Goal: Information Seeking & Learning: Understand process/instructions

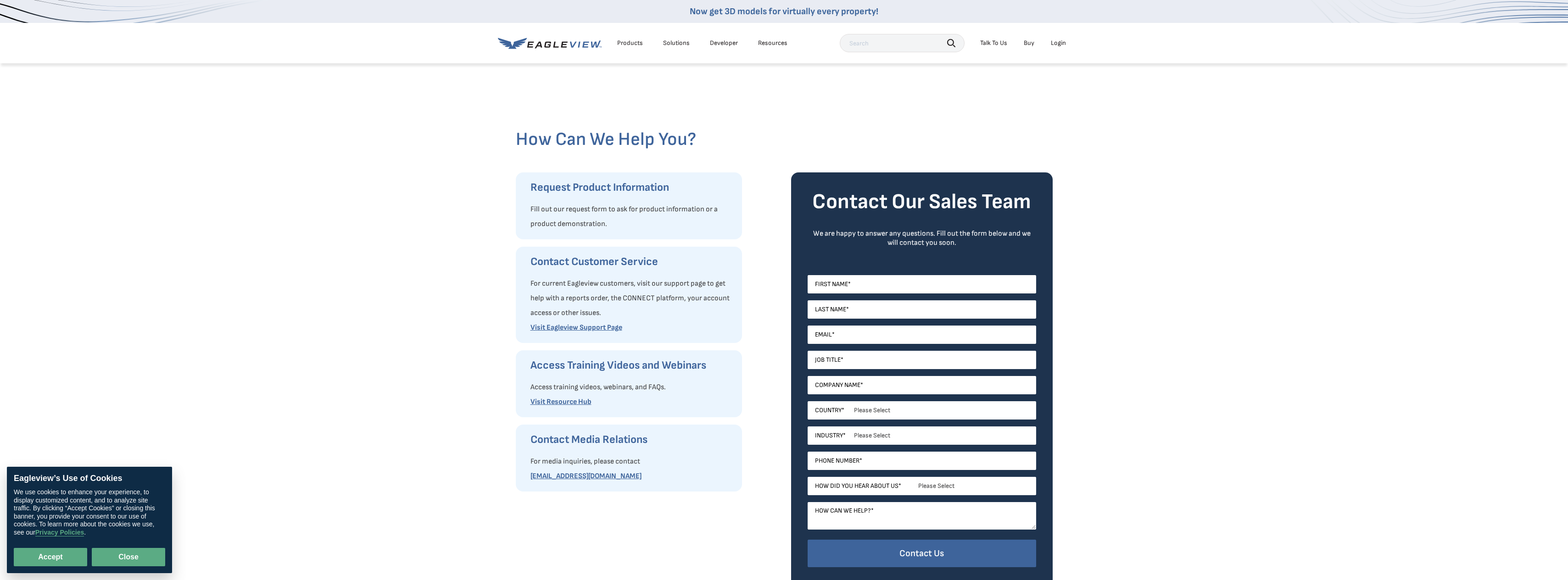
click at [145, 550] on button "Close" at bounding box center [128, 556] width 74 height 18
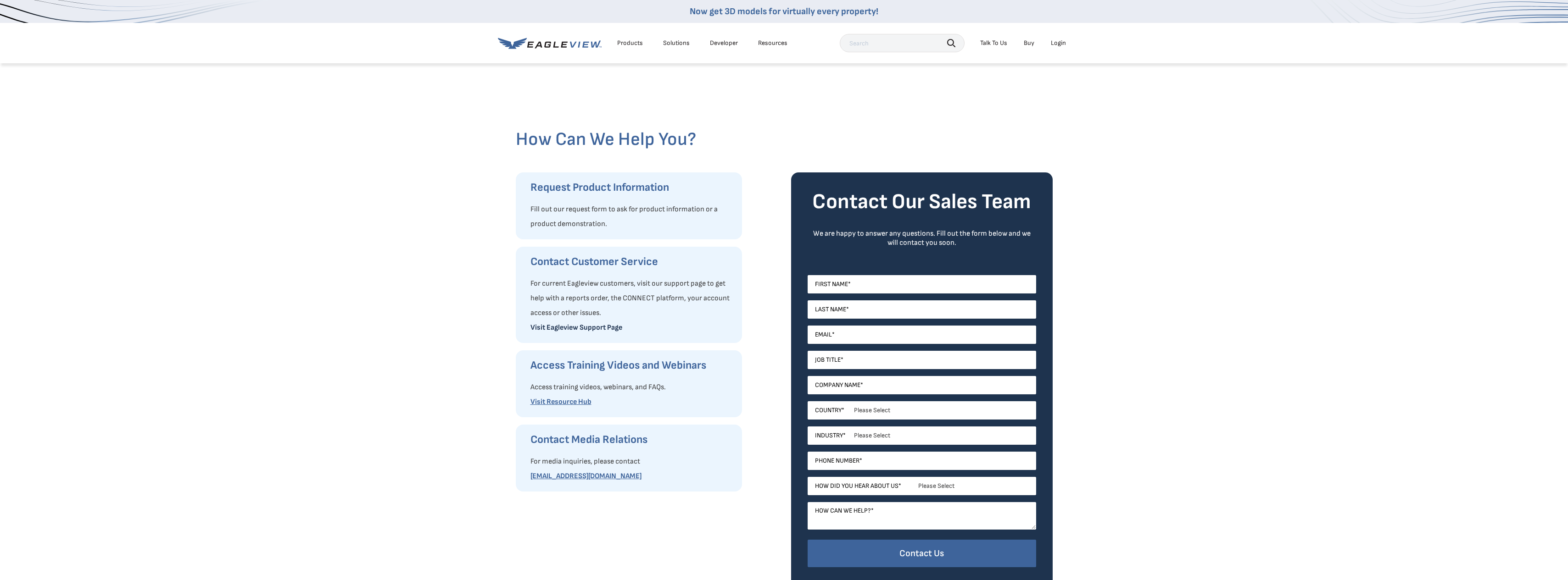
click at [552, 326] on link "Visit Eagleview Support Page" at bounding box center [577, 327] width 92 height 9
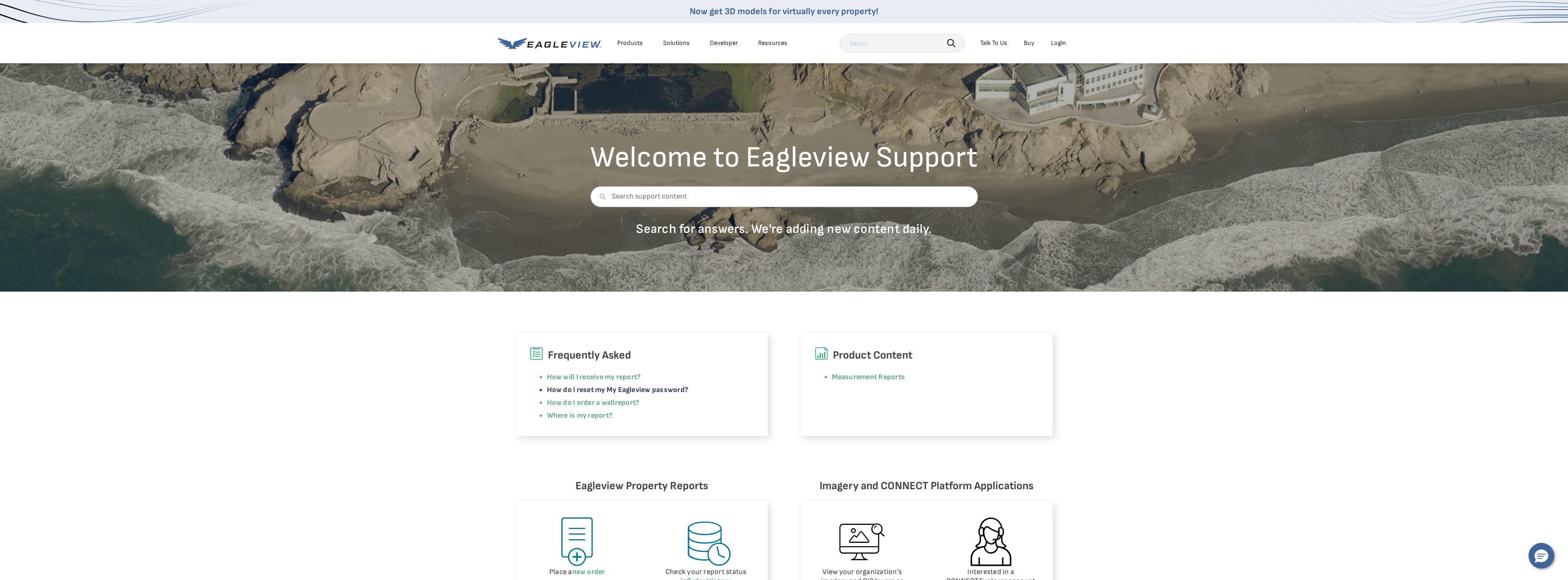
click at [554, 388] on link "How do I reset my My Eagleview password?" at bounding box center [618, 390] width 142 height 9
click at [1058, 41] on div "Login" at bounding box center [1058, 43] width 15 height 9
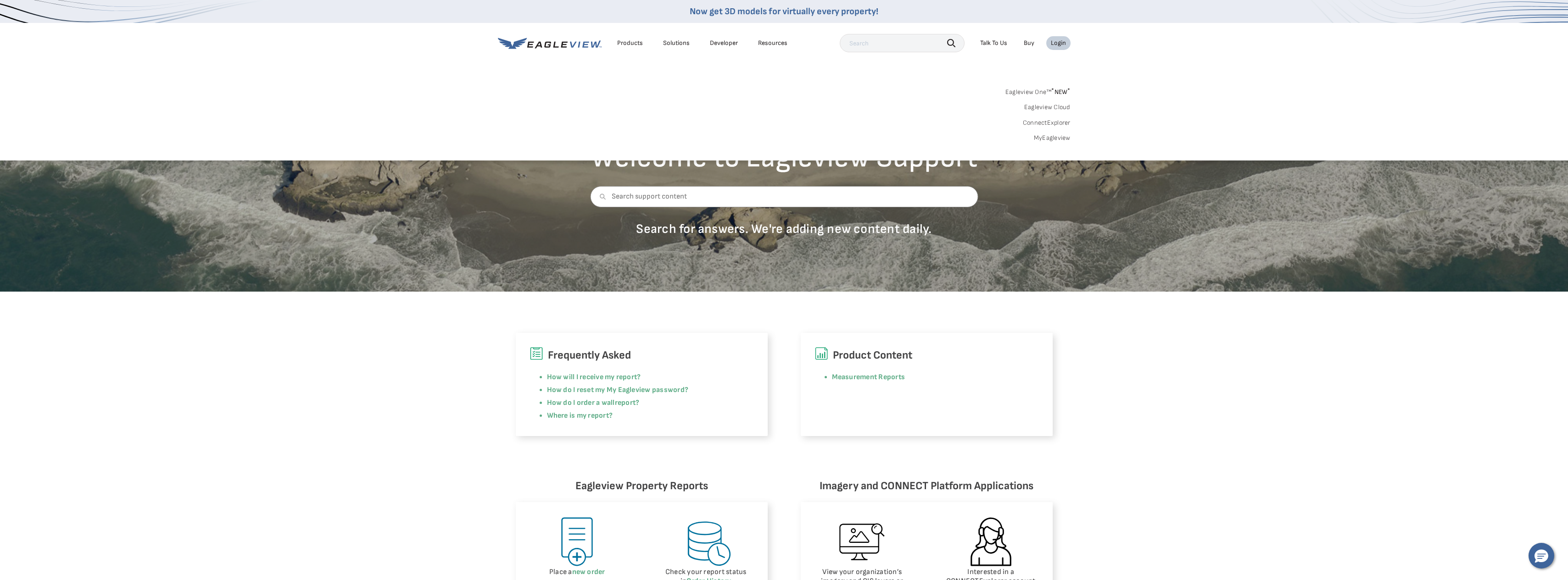
click at [1047, 138] on link "MyEagleview" at bounding box center [1052, 138] width 36 height 9
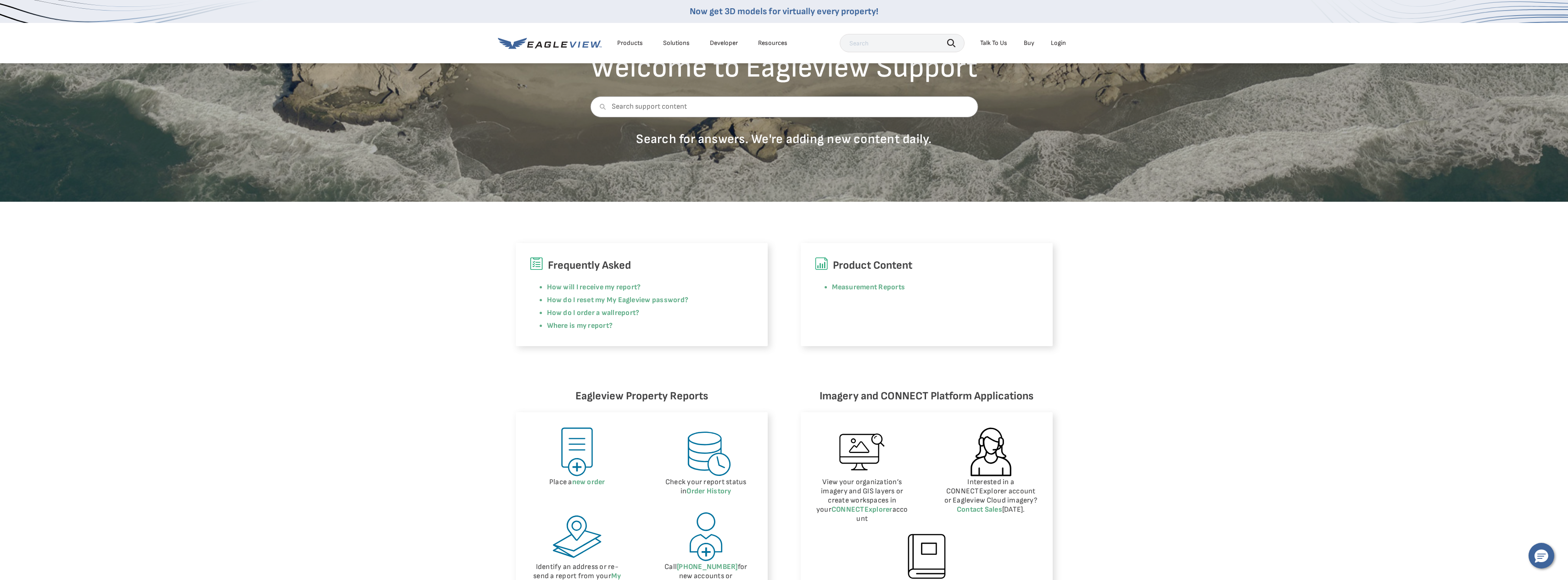
scroll to position [92, 0]
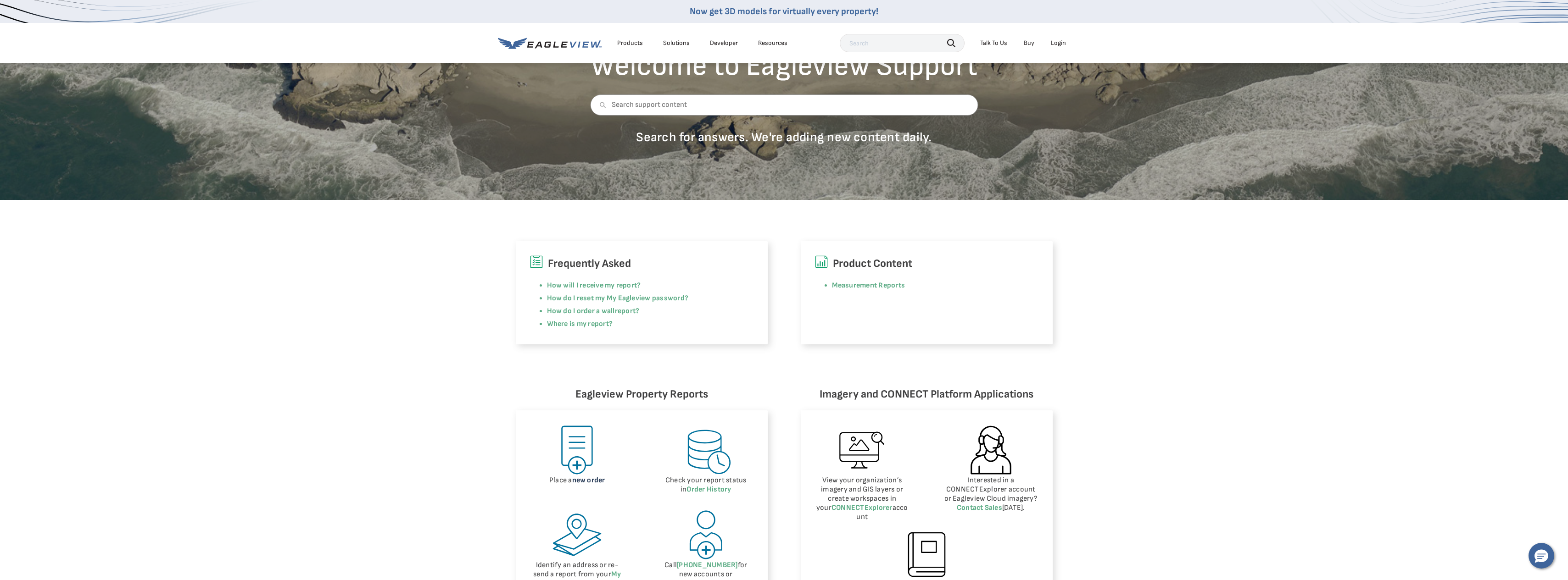
click at [586, 480] on link "new order" at bounding box center [588, 480] width 33 height 9
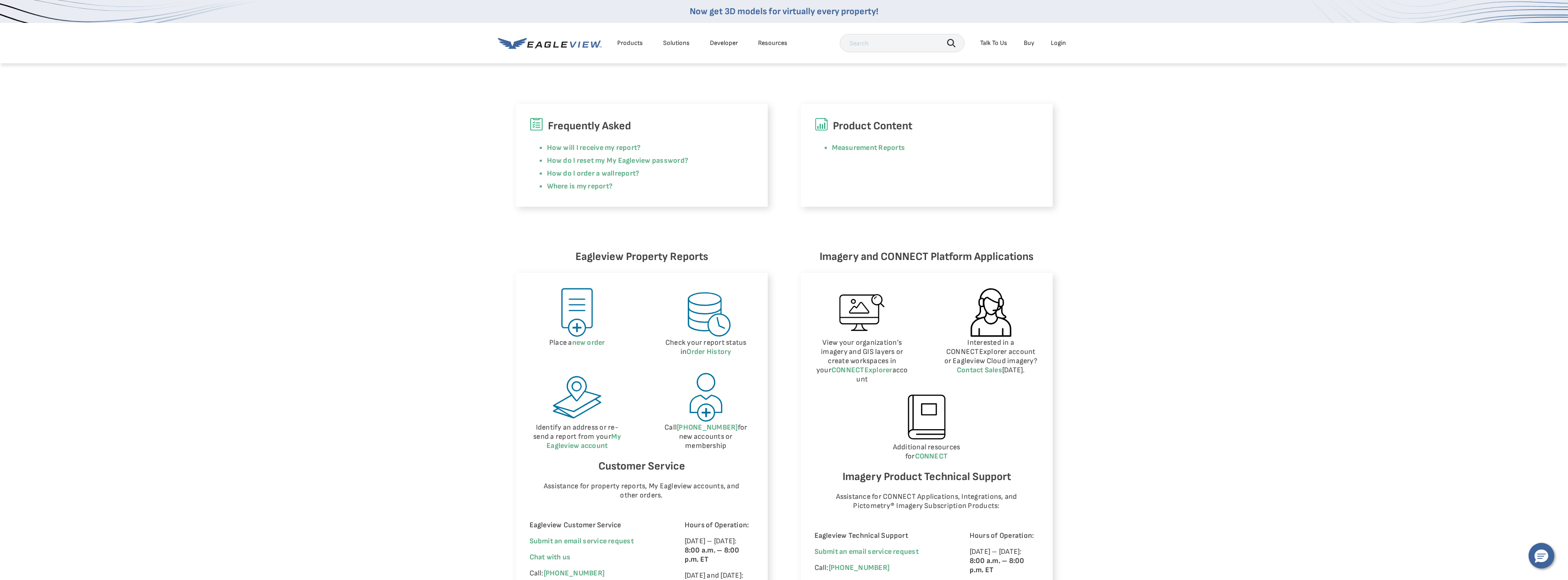
scroll to position [275, 0]
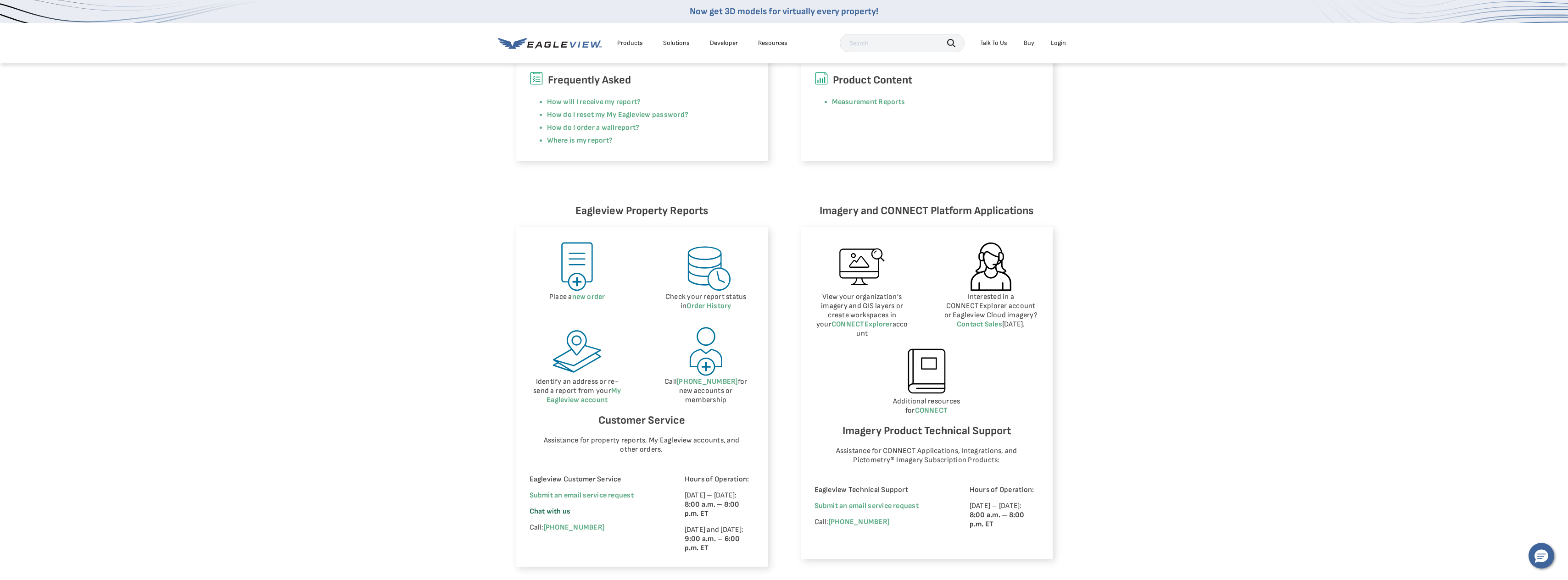
click at [551, 508] on span "Chat with us" at bounding box center [550, 511] width 41 height 9
click at [1553, 482] on span "×" at bounding box center [1551, 483] width 5 height 10
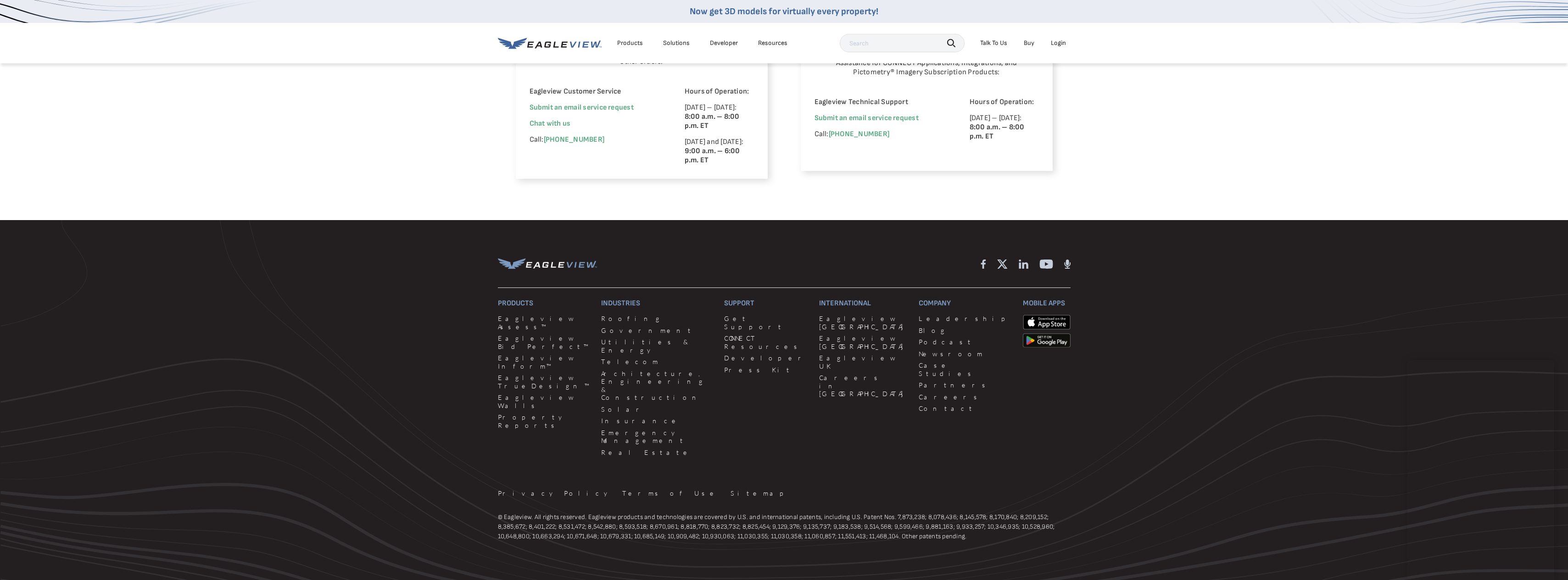
scroll to position [672, 0]
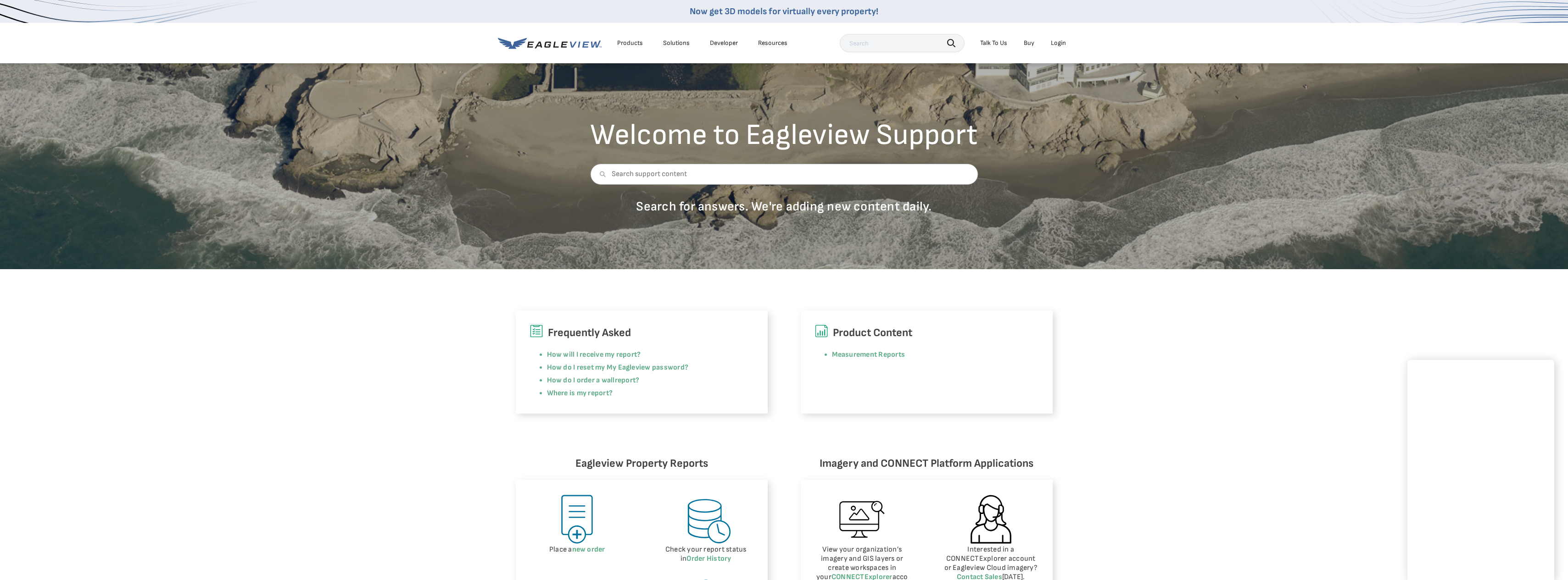
scroll to position [0, 0]
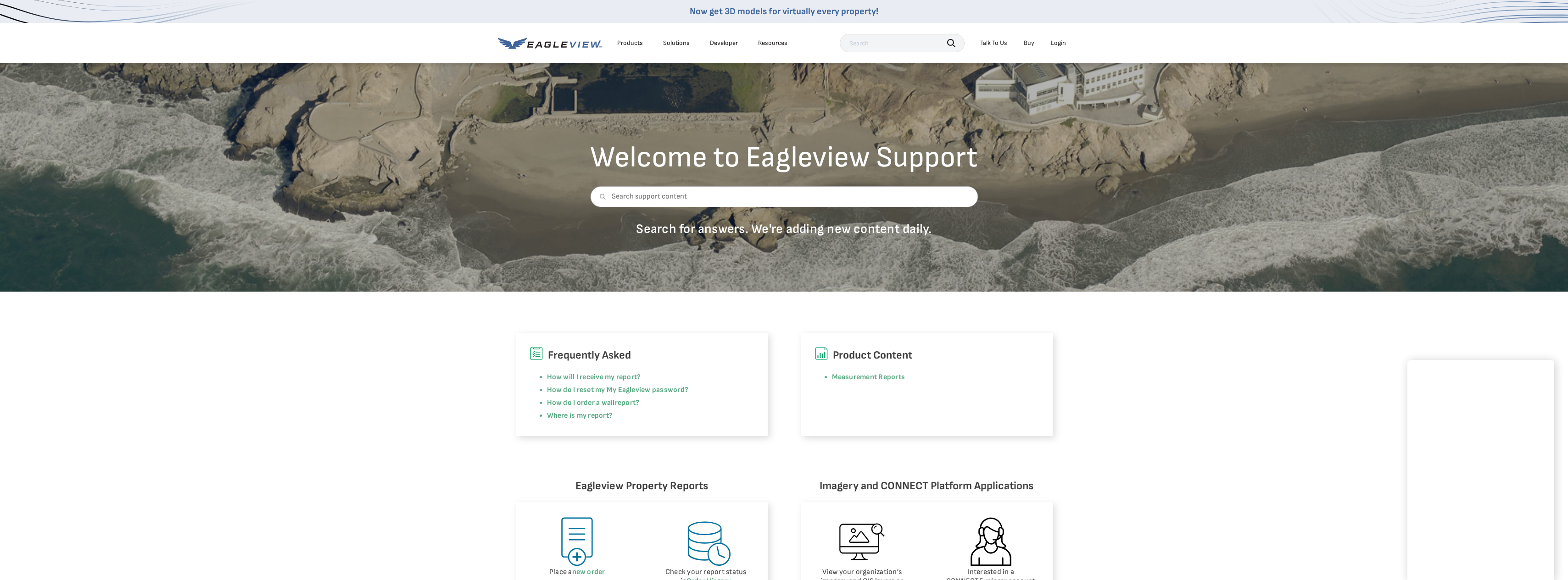
click at [1059, 41] on div "Login" at bounding box center [1058, 43] width 15 height 9
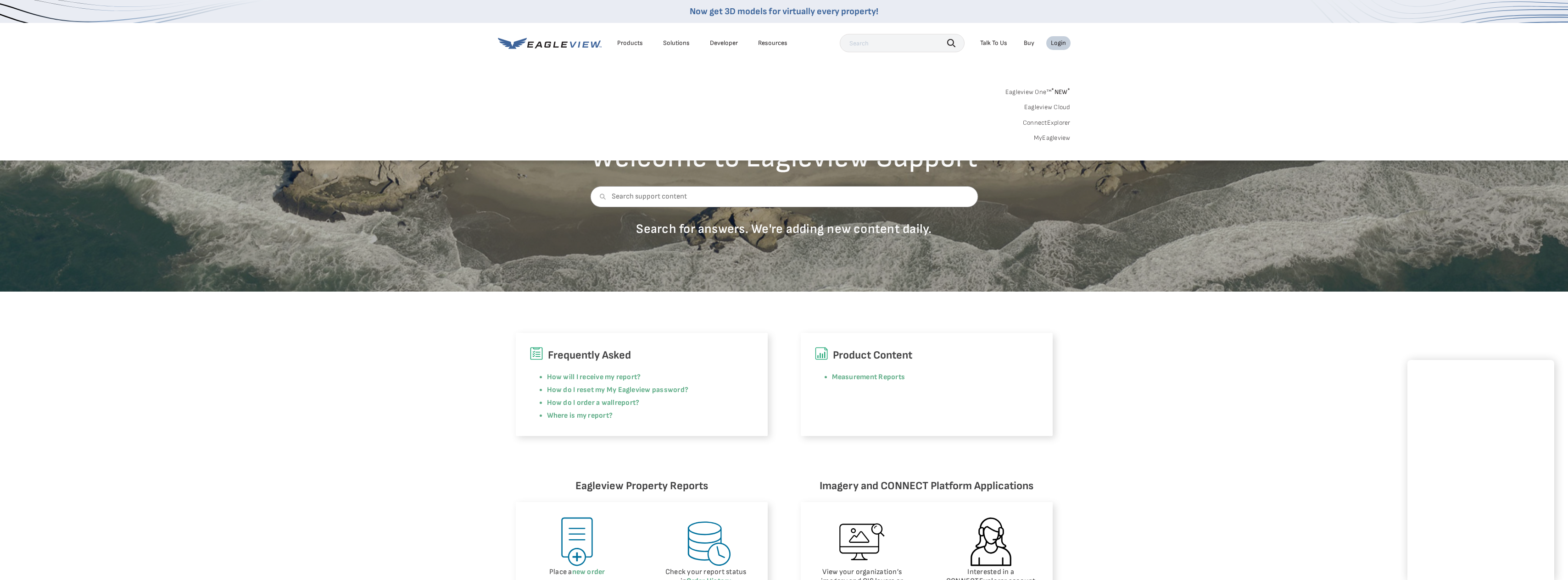
click at [1027, 91] on link "Eagleview One™ * NEW *" at bounding box center [1037, 90] width 65 height 11
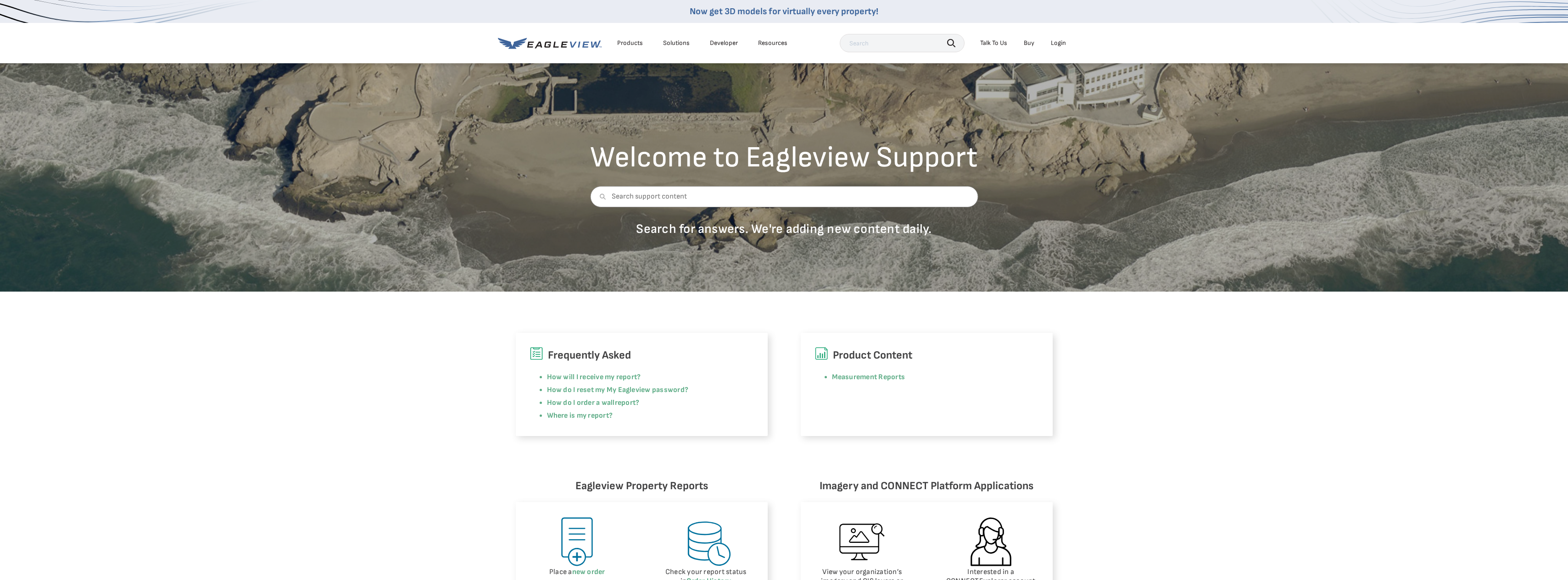
click at [1065, 46] on div "Login" at bounding box center [1058, 43] width 15 height 9
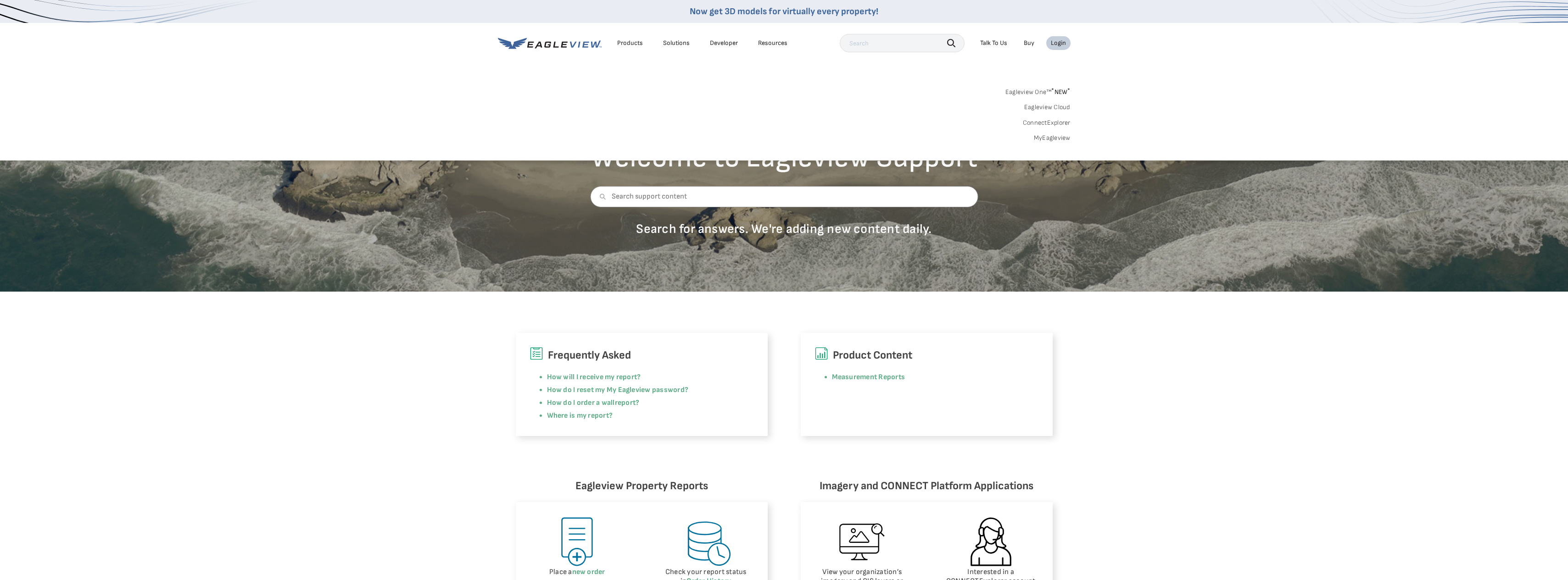
click at [1053, 137] on link "MyEagleview" at bounding box center [1052, 138] width 36 height 9
